Goal: Transaction & Acquisition: Purchase product/service

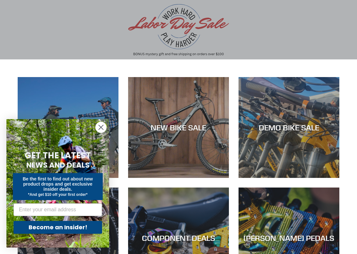
scroll to position [54, 0]
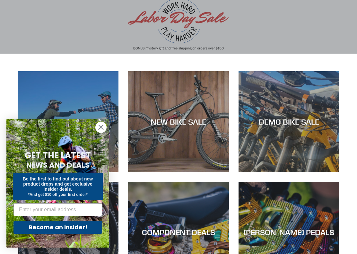
click at [104, 126] on circle "Close dialog" at bounding box center [101, 127] width 11 height 11
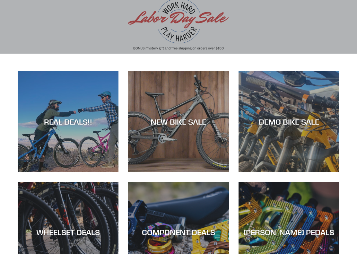
click at [199, 122] on div "NEW BIKE SALE" at bounding box center [178, 121] width 101 height 9
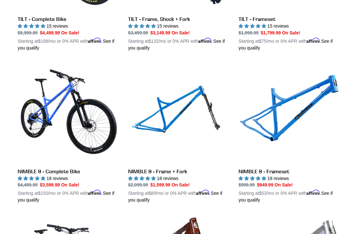
scroll to position [890, 0]
click at [40, 109] on link "NIMBLE 9 - Complete Bike" at bounding box center [68, 133] width 101 height 141
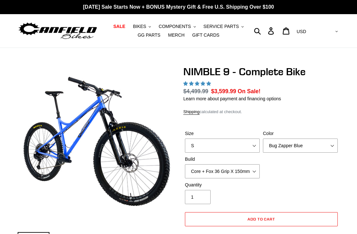
select select "highest-rating"
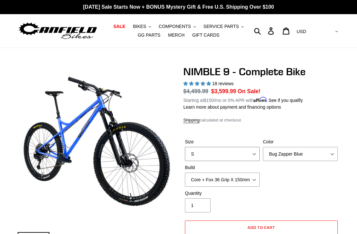
click at [250, 147] on select "S M L XL" at bounding box center [222, 154] width 75 height 14
select select "L"
click at [256, 178] on select "Core + Fox 36 Grip X 150mm Pro + Fox 36 Grip X 150mm Core + RockShox Lyrik Ulti…" at bounding box center [222, 180] width 75 height 14
select select "Pro + Fox 36 Grip X 150mm"
click at [296, 122] on div "Shipping calculated at checkout." at bounding box center [261, 120] width 156 height 6
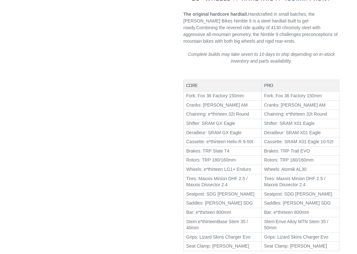
scroll to position [348, 0]
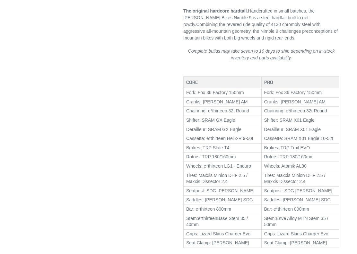
click at [46, 111] on div "Next slide" at bounding box center [174, 232] width 332 height 1030
click at [45, 113] on div "Next slide" at bounding box center [174, 232] width 332 height 1030
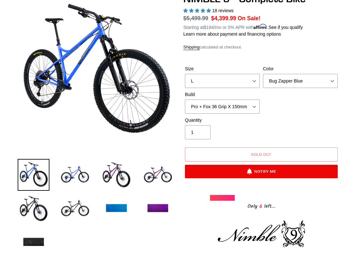
scroll to position [78, 0]
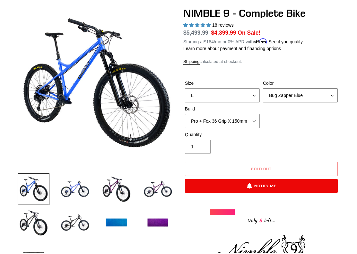
click at [290, 93] on select "Bug Zapper Blue Purple Haze - Sold Out Galaxy Black" at bounding box center [300, 96] width 75 height 14
select select "Galaxy Black"
